Goal: Check status: Check status

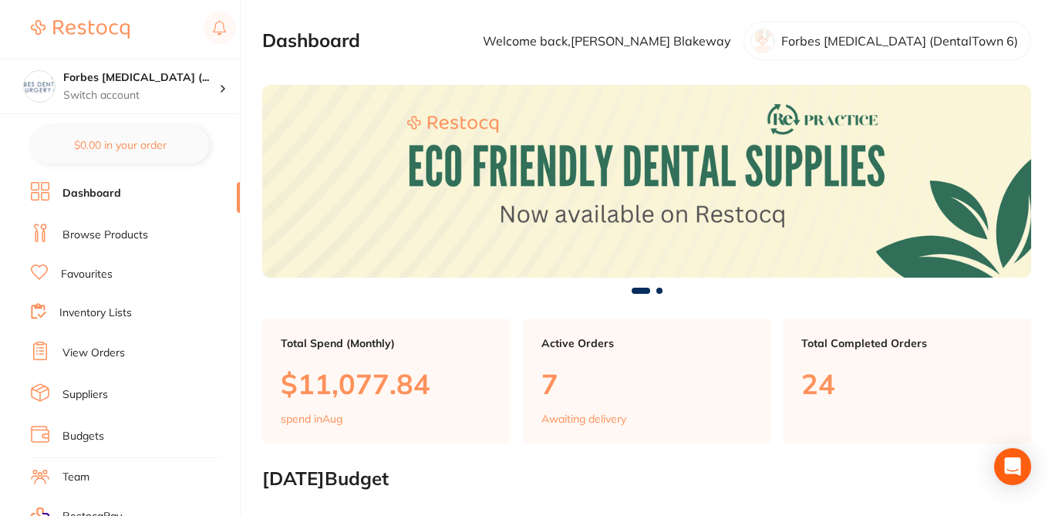
click at [104, 352] on link "View Orders" at bounding box center [93, 352] width 62 height 15
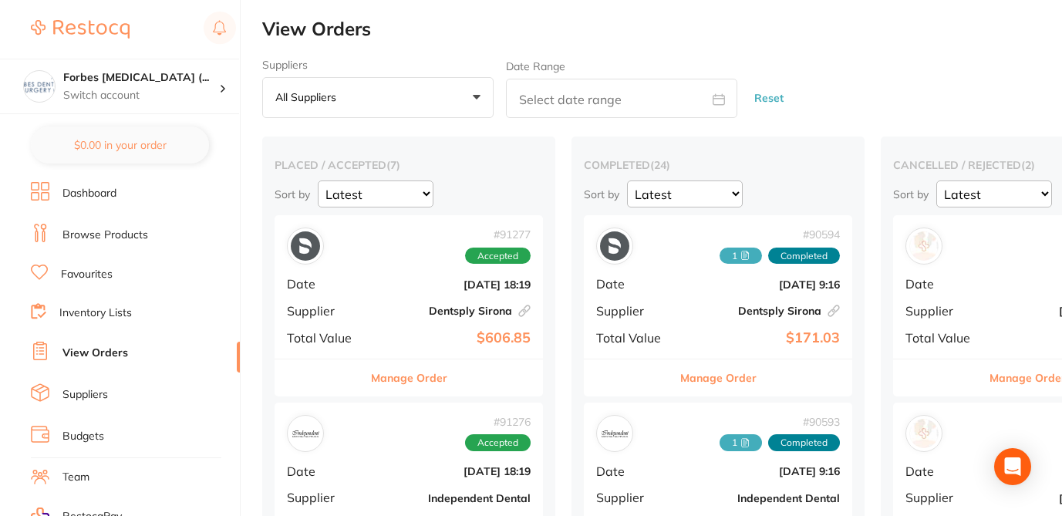
click at [697, 59] on div "Date Range" at bounding box center [621, 88] width 231 height 59
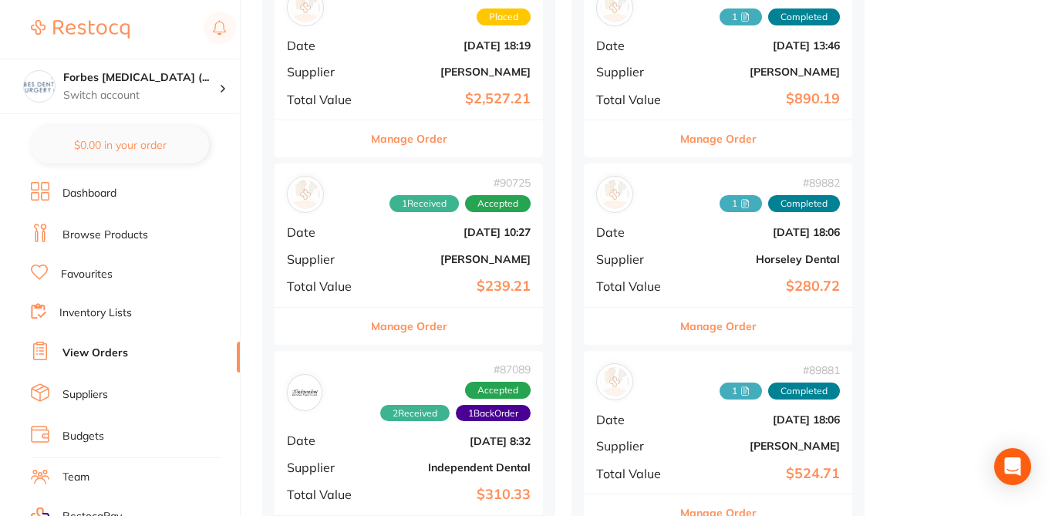
scroll to position [956, 0]
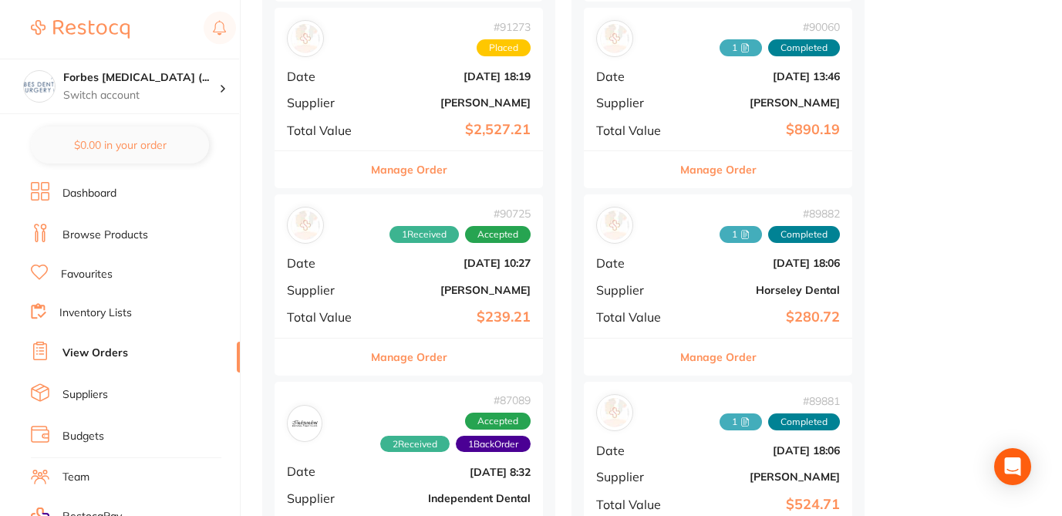
click at [403, 357] on button "Manage Order" at bounding box center [409, 356] width 76 height 37
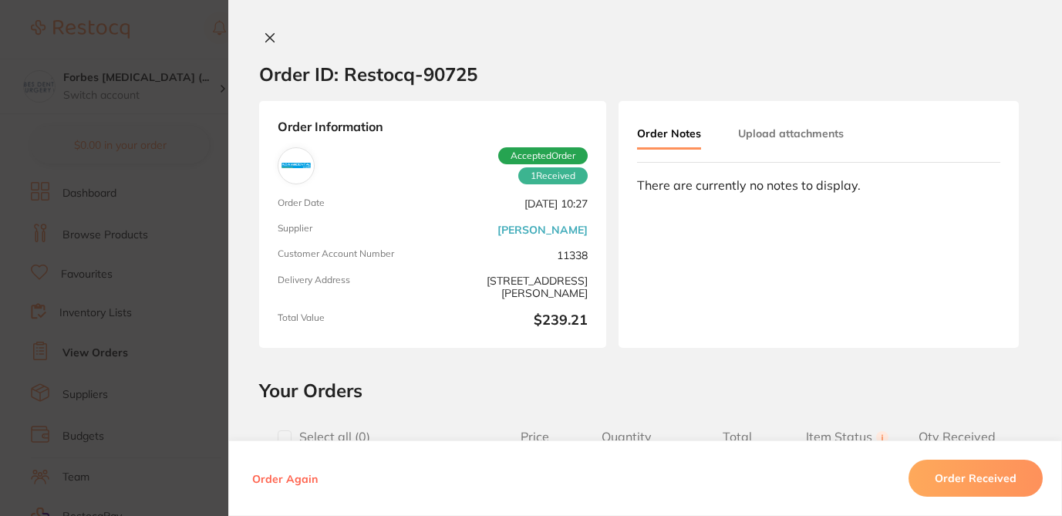
click at [597, 53] on section "Order ID: Restocq- 90725" at bounding box center [644, 74] width 833 height 54
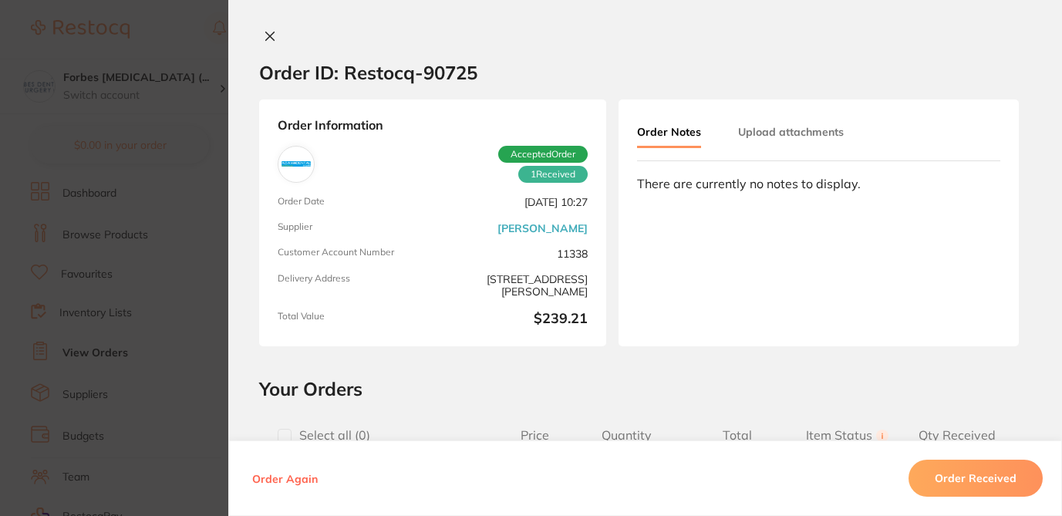
click at [862, 389] on h2 "Your Orders" at bounding box center [645, 388] width 772 height 23
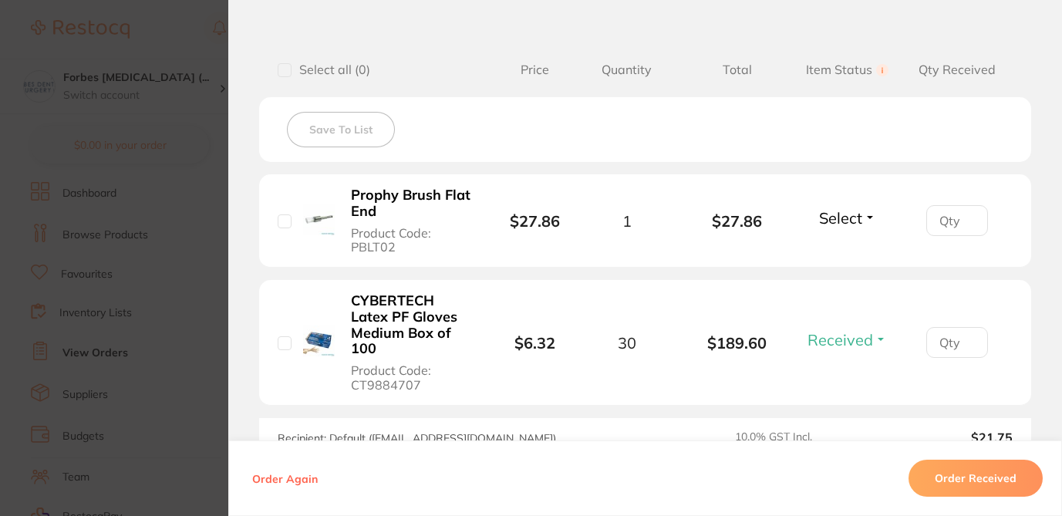
scroll to position [365, 0]
drag, startPoint x: 399, startPoint y: 247, endPoint x: 345, endPoint y: 250, distance: 54.0
click at [346, 250] on button "Prophy Brush Flat End Product Code: PBLT02" at bounding box center [410, 222] width 129 height 68
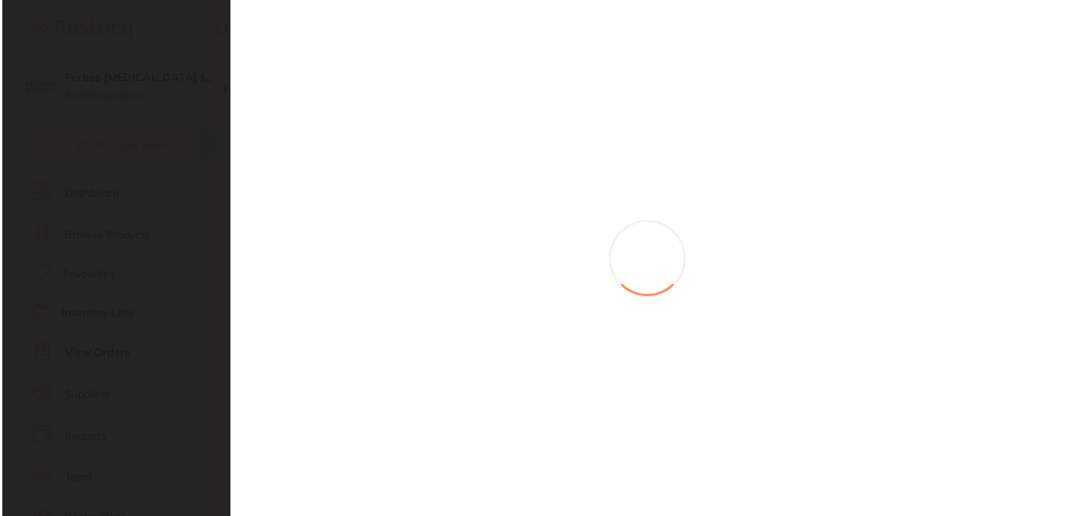
scroll to position [0, 0]
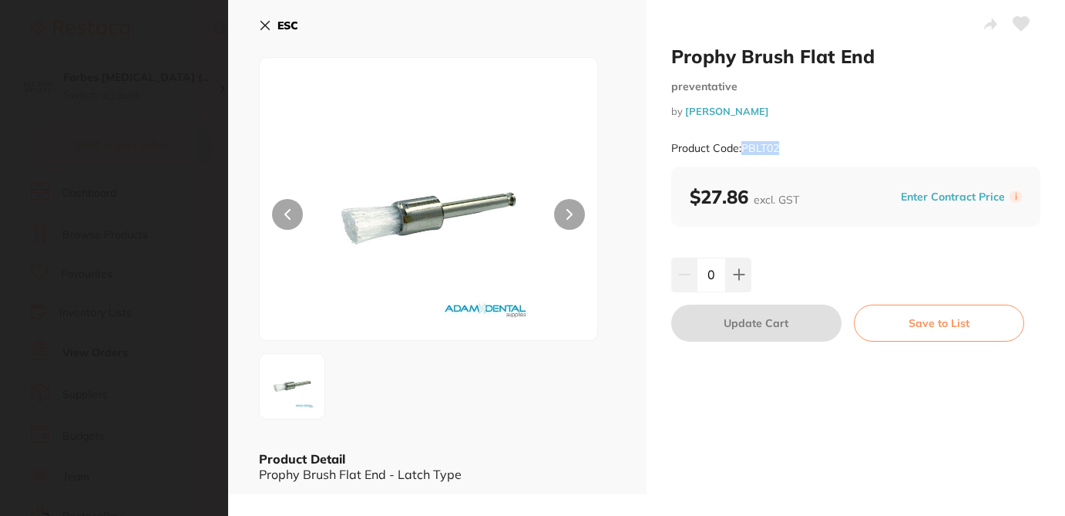
drag, startPoint x: 788, startPoint y: 150, endPoint x: 741, endPoint y: 151, distance: 47.1
click at [741, 151] on div "Product Code: PBLT02" at bounding box center [855, 149] width 369 height 38
copy small "PBLT02"
click at [264, 29] on icon at bounding box center [265, 25] width 12 height 12
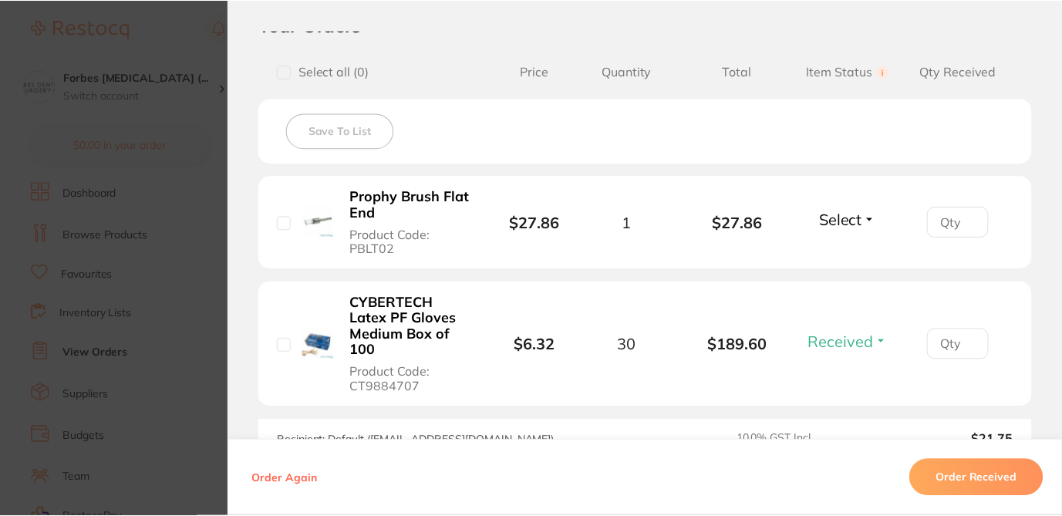
scroll to position [1469, 0]
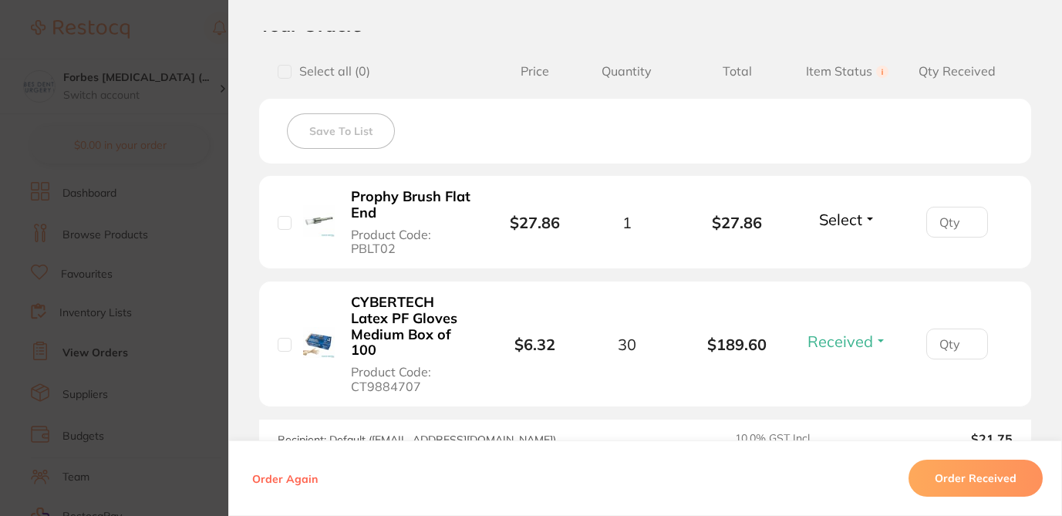
click at [187, 109] on section "Order ID: Restocq- 90725 Order Information 1 Received Accepted Order Order Date…" at bounding box center [531, 258] width 1062 height 516
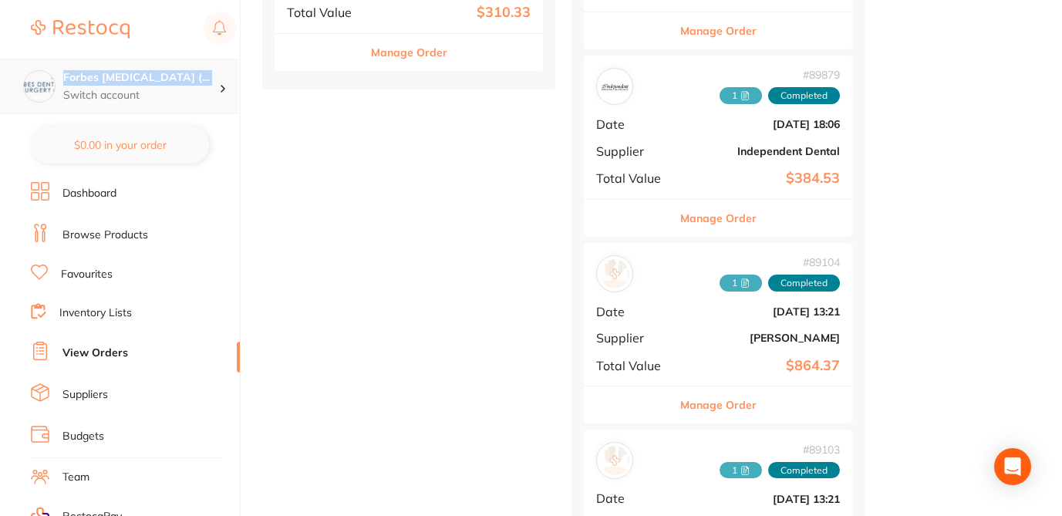
drag, startPoint x: 62, startPoint y: 73, endPoint x: 210, endPoint y: 85, distance: 148.5
click at [210, 85] on div "Forbes [MEDICAL_DATA] (... Switch account" at bounding box center [141, 86] width 156 height 32
copy h4 "Forbes [MEDICAL_DATA] (..."
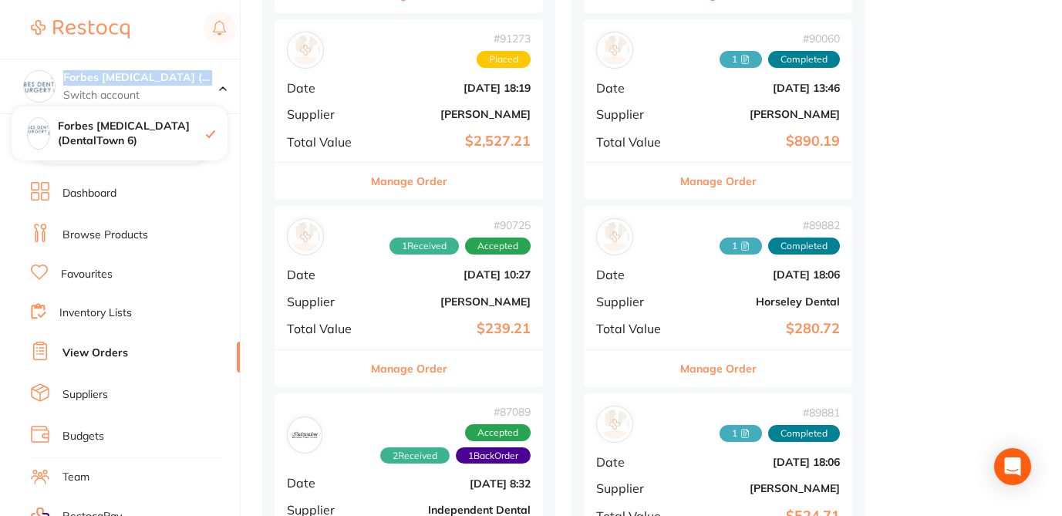
scroll to position [914, 0]
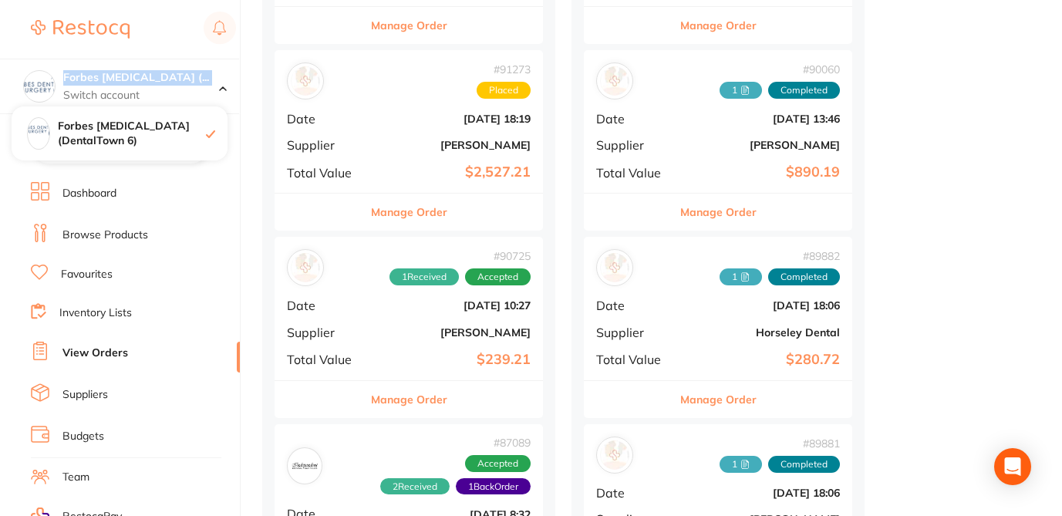
click at [419, 362] on b "$239.21" at bounding box center [453, 360] width 154 height 16
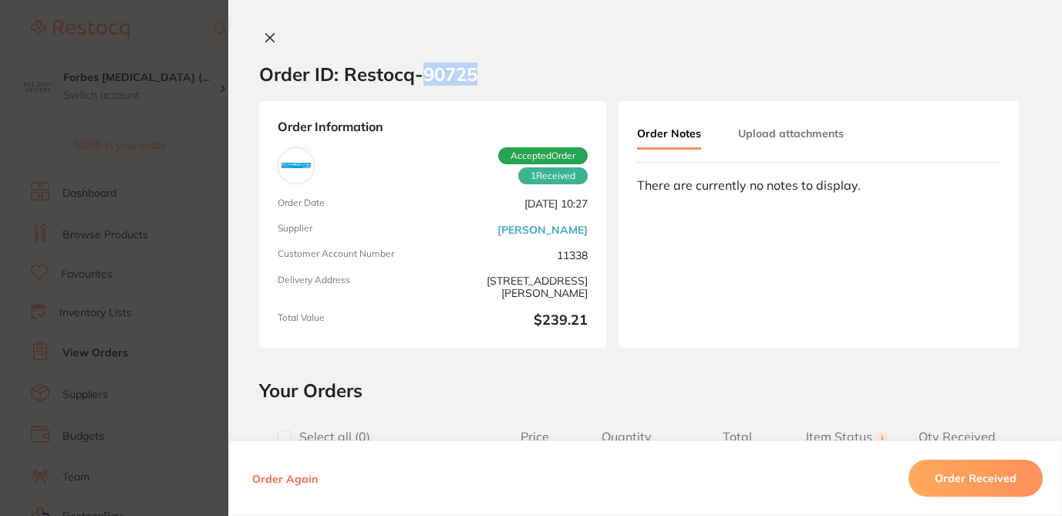
drag, startPoint x: 419, startPoint y: 72, endPoint x: 507, endPoint y: 76, distance: 87.2
click at [507, 76] on section "Order ID: Restocq- 90725" at bounding box center [644, 74] width 833 height 54
copy h2 "90725"
click at [511, 385] on h2 "Your Orders" at bounding box center [645, 390] width 772 height 23
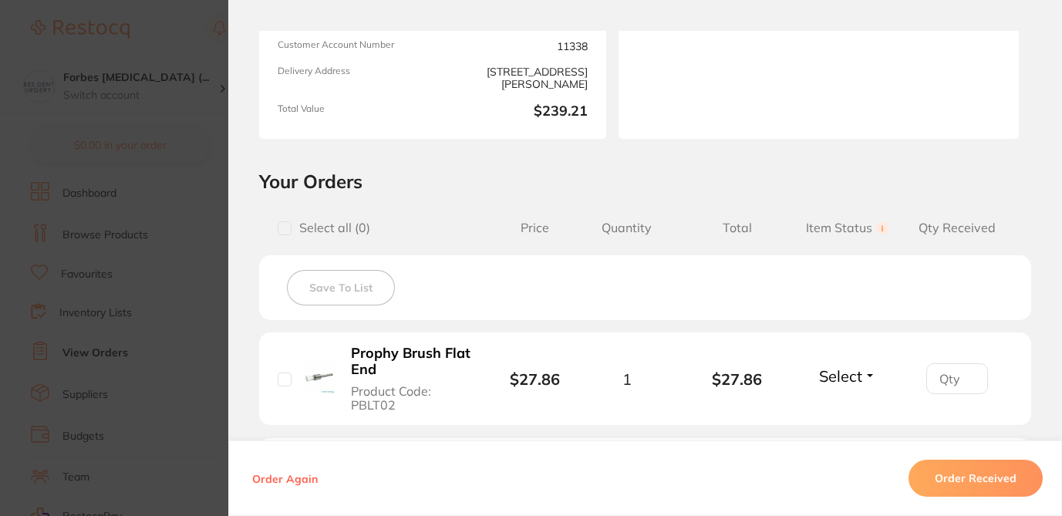
scroll to position [252, 0]
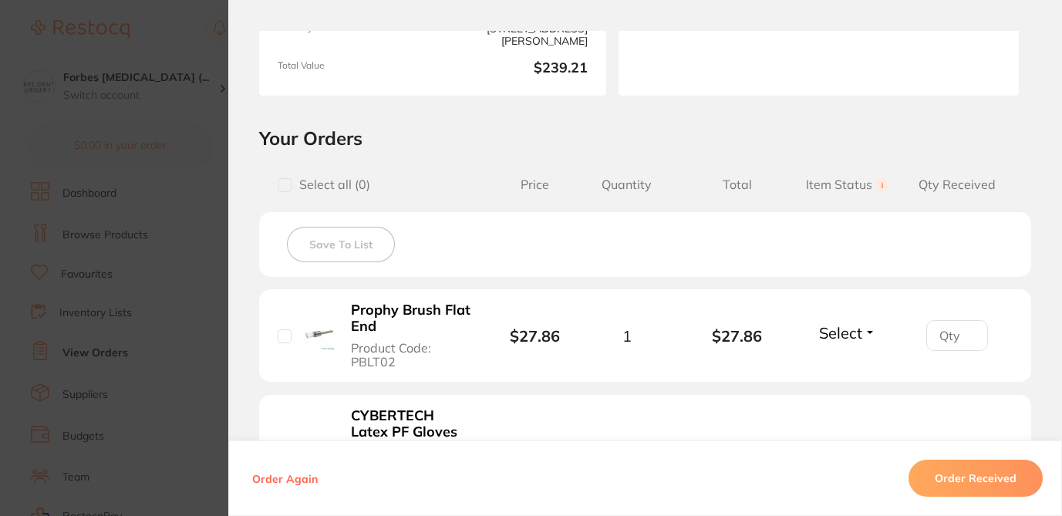
drag, startPoint x: 342, startPoint y: 302, endPoint x: 485, endPoint y: 347, distance: 150.2
click at [504, 343] on li "Prophy Brush Flat End Product Code: PBLT02 $27.86 1 $27.86 Select Received Back…" at bounding box center [645, 335] width 772 height 93
drag, startPoint x: 397, startPoint y: 359, endPoint x: 334, endPoint y: 308, distance: 81.2
click at [334, 308] on div "Prophy Brush Flat End Product Code: PBLT02" at bounding box center [388, 335] width 220 height 68
click at [353, 306] on b "Prophy Brush Flat End" at bounding box center [410, 318] width 119 height 32
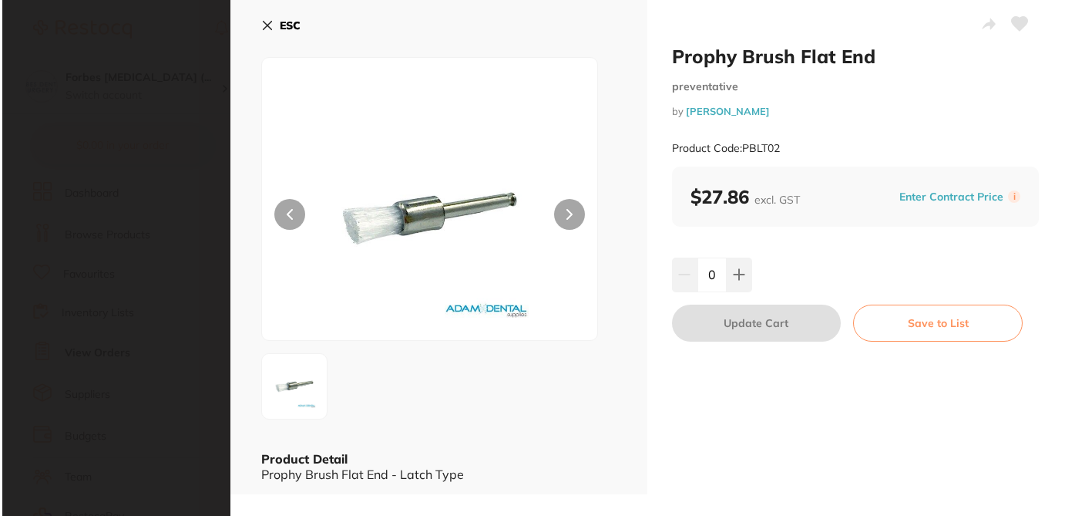
scroll to position [0, 0]
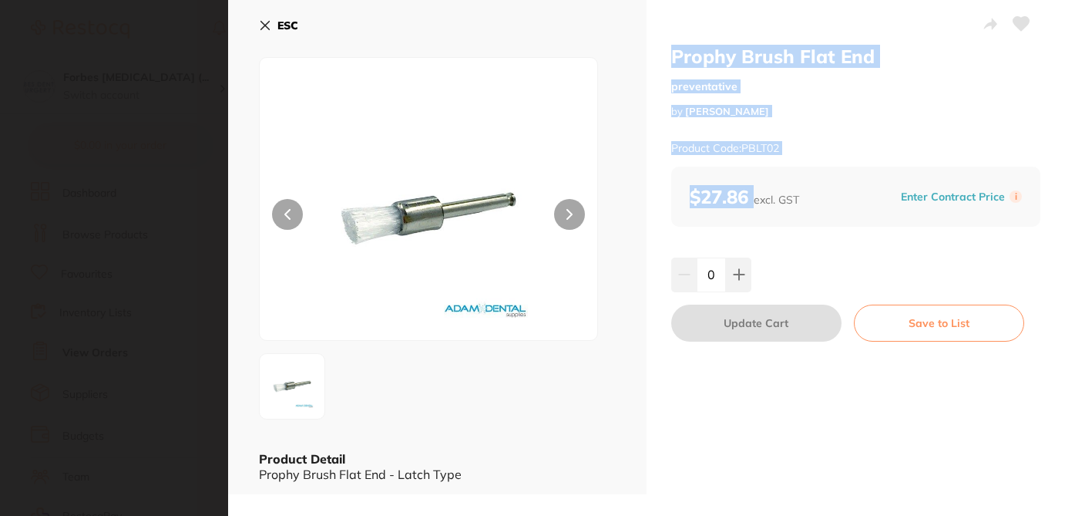
drag, startPoint x: 660, startPoint y: 56, endPoint x: 751, endPoint y: 199, distance: 169.8
click at [751, 199] on div "Prophy Brush Flat End preventative by [PERSON_NAME] Product Code: PBLT02 $27.86…" at bounding box center [856, 247] width 419 height 494
copy div "Prophy Brush Flat End preventative by [PERSON_NAME] Product Code: PBLT02 $27.86"
click at [263, 29] on icon at bounding box center [265, 25] width 12 height 12
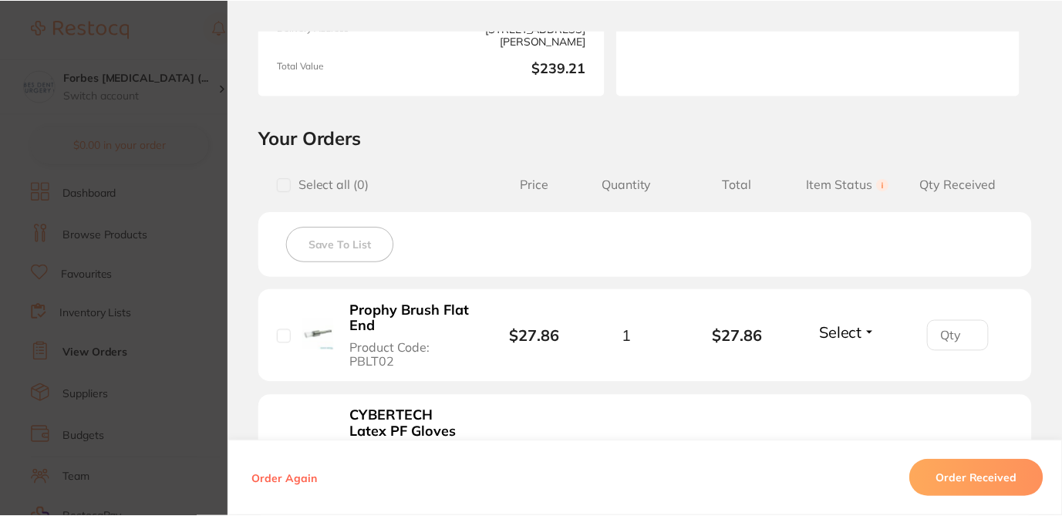
scroll to position [1037, 0]
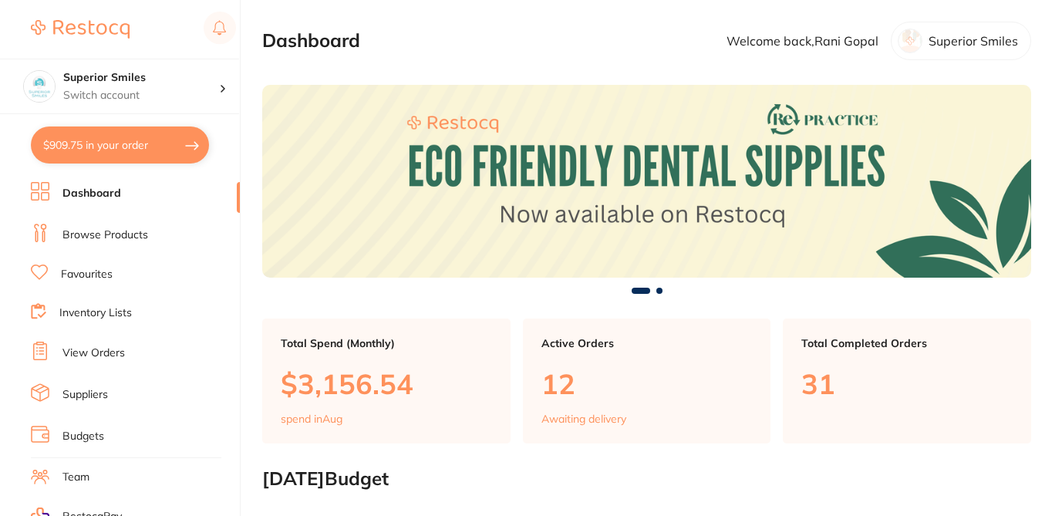
click at [108, 348] on link "View Orders" at bounding box center [93, 352] width 62 height 15
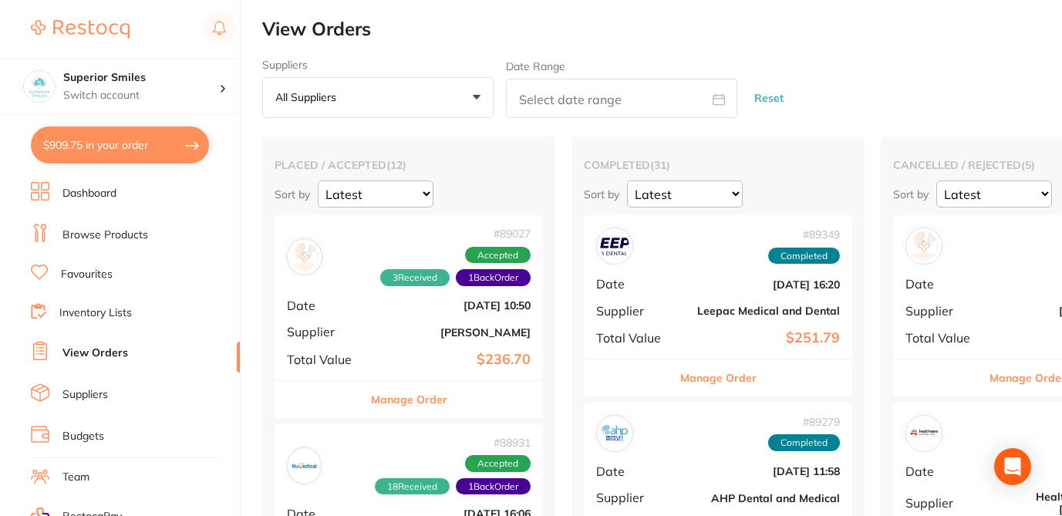
click at [714, 29] on h2 "View Orders" at bounding box center [661, 30] width 799 height 22
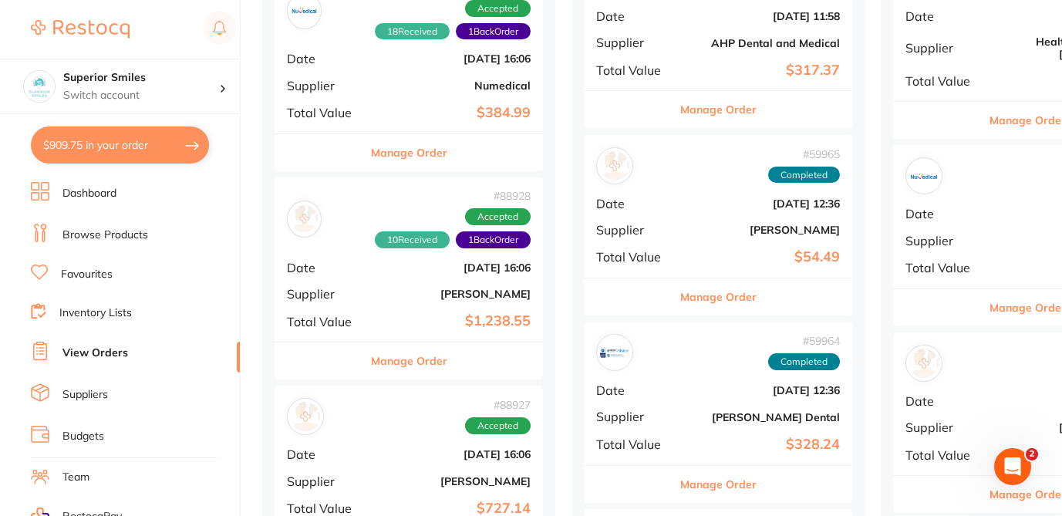
scroll to position [463, 0]
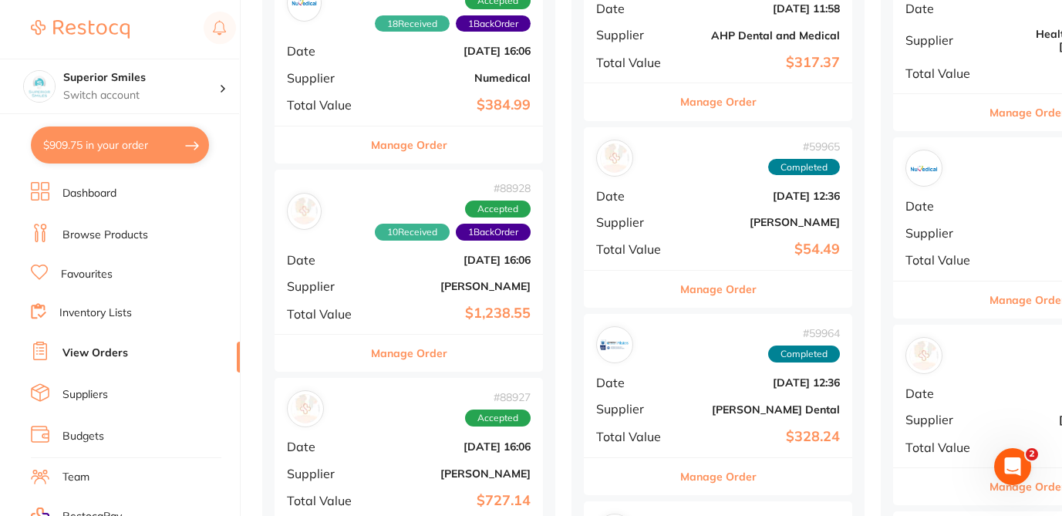
click at [412, 350] on button "Manage Order" at bounding box center [409, 353] width 76 height 37
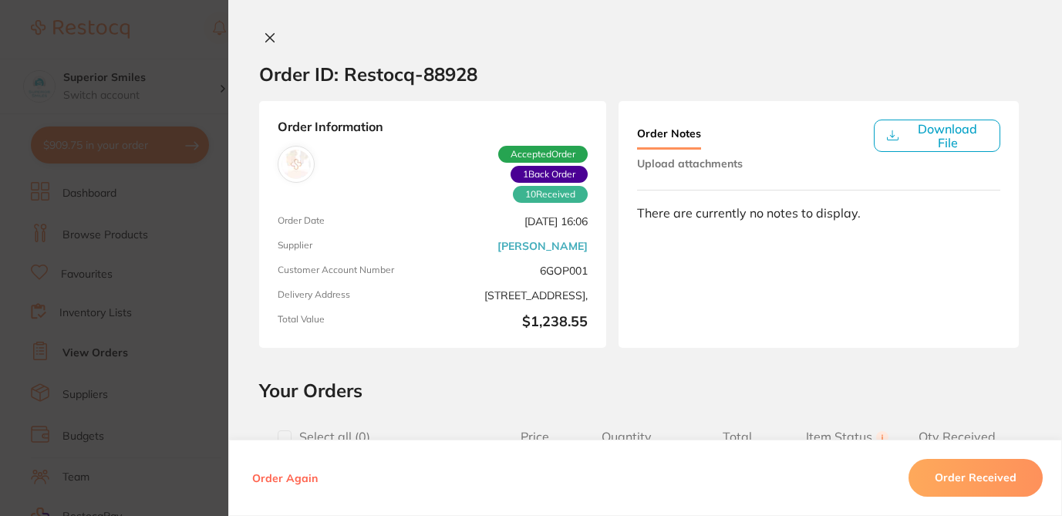
click at [602, 375] on div "Order ID: Restocq- 88928 Order Information 10 Received 1 Back Order Accepted Or…" at bounding box center [644, 273] width 833 height 485
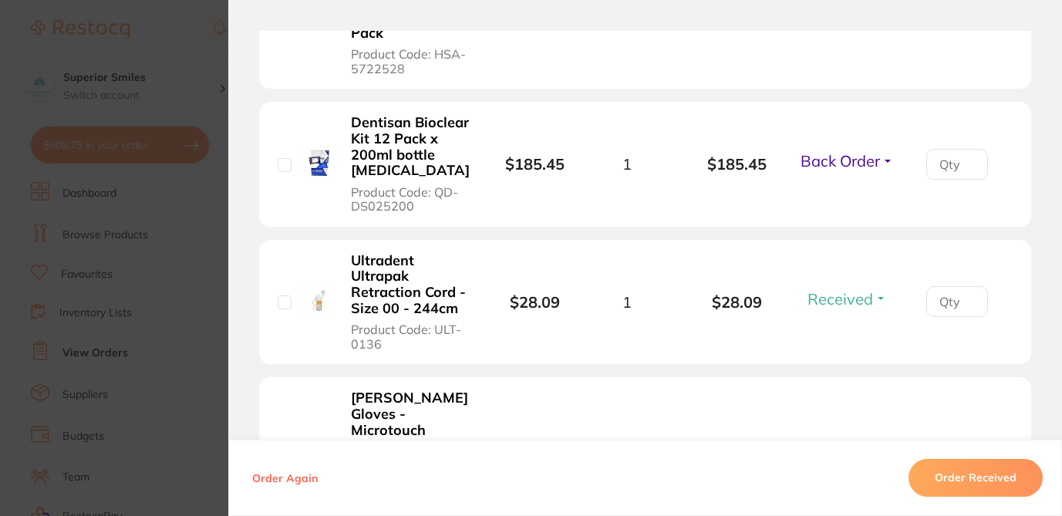
scroll to position [1334, 0]
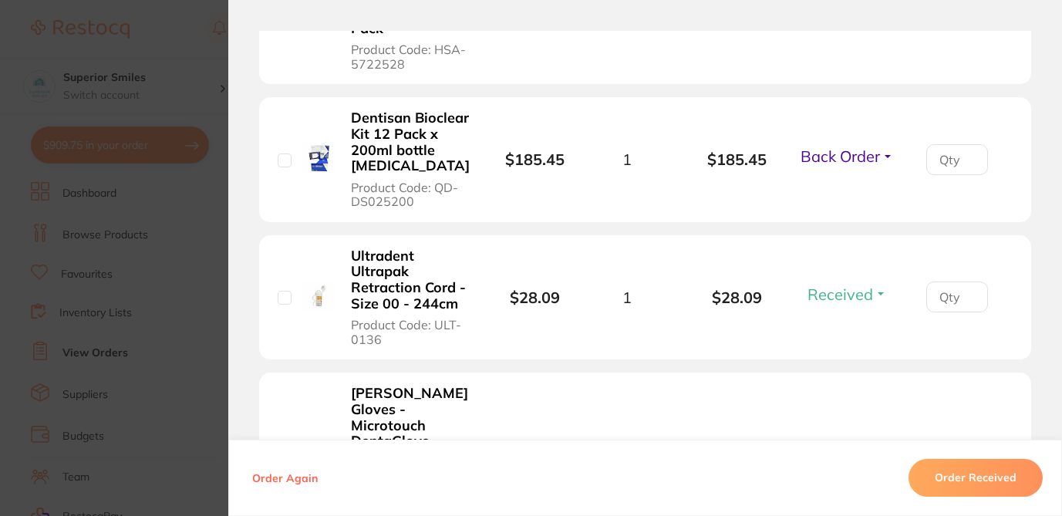
checkbox input "true"
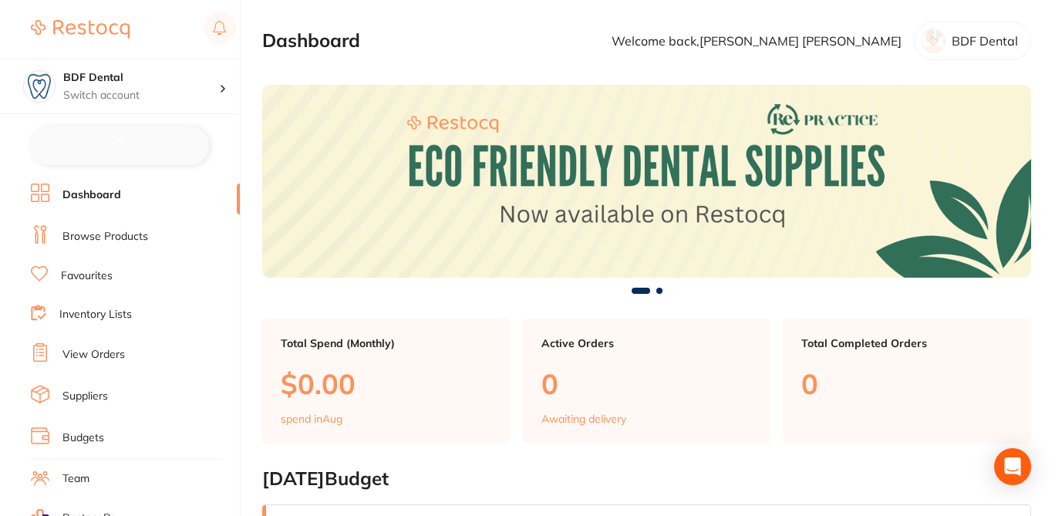
checkbox input "false"
